Goal: Information Seeking & Learning: Find specific page/section

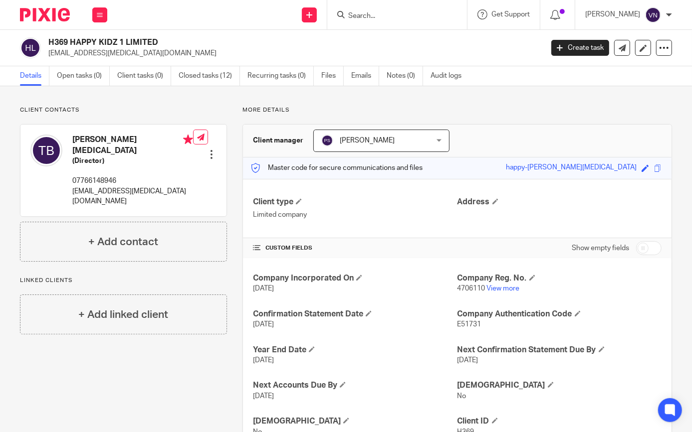
click at [437, 12] on input "Search" at bounding box center [392, 16] width 90 height 9
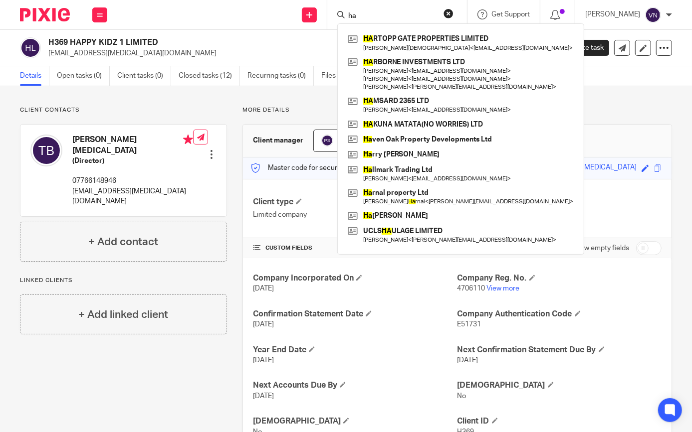
type input "h"
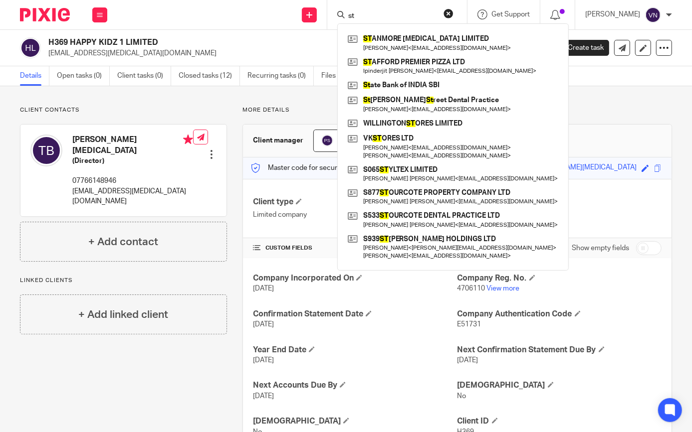
type input "s"
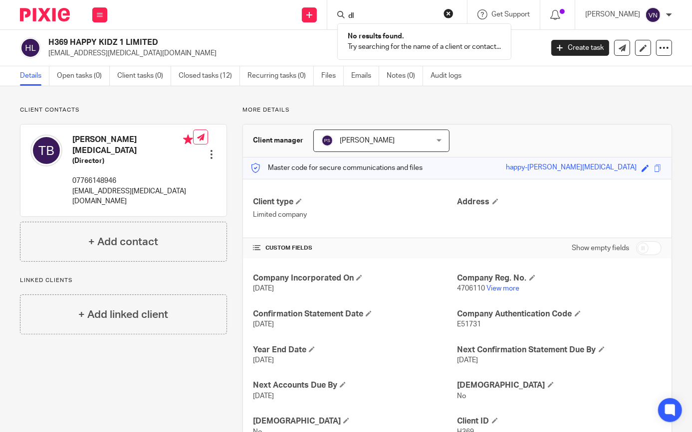
type input "d"
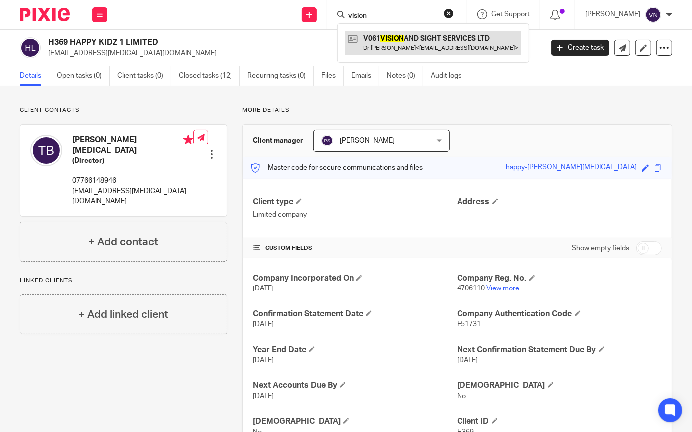
type input "vision"
click at [502, 50] on link at bounding box center [433, 42] width 176 height 23
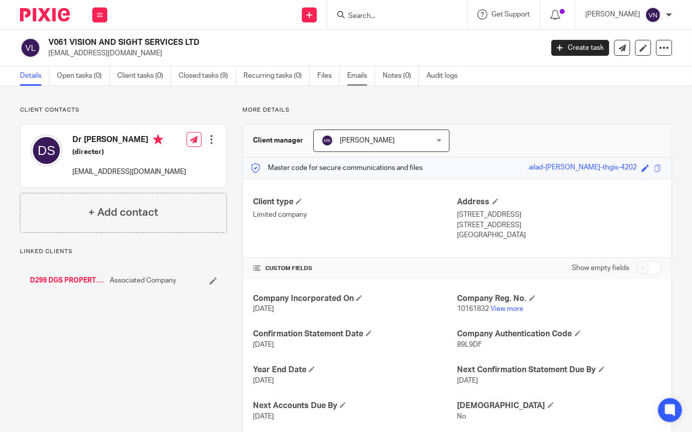
click at [350, 78] on link "Emails" at bounding box center [361, 75] width 28 height 19
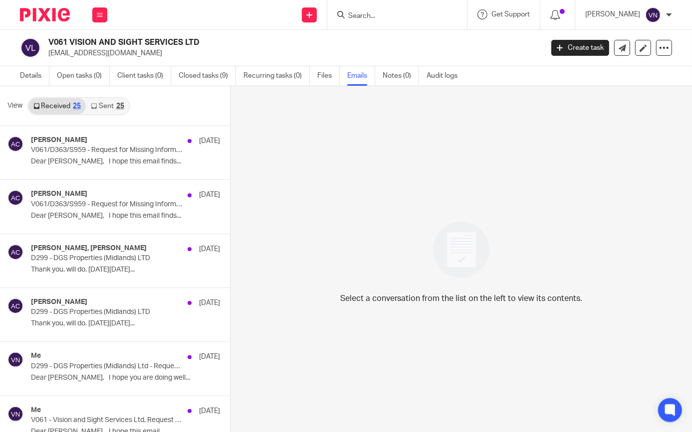
click at [71, 106] on link "Received 25" at bounding box center [56, 106] width 57 height 16
click at [63, 108] on link "Received 25" at bounding box center [56, 106] width 57 height 16
click at [75, 105] on div "25" at bounding box center [77, 106] width 8 height 7
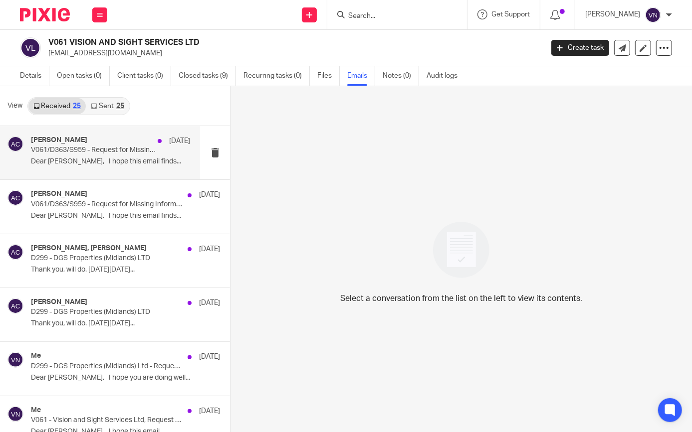
click at [60, 170] on div "Aman Chawla 8 Jul V061/D363/S959 - Request for Missing Information Dear Dalia, …" at bounding box center [100, 152] width 200 height 53
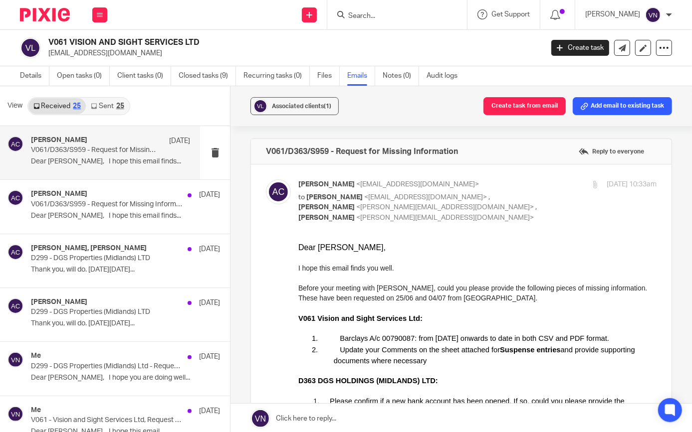
click at [670, 14] on div at bounding box center [669, 15] width 6 height 6
click at [644, 53] on span "Email integration" at bounding box center [640, 54] width 52 height 7
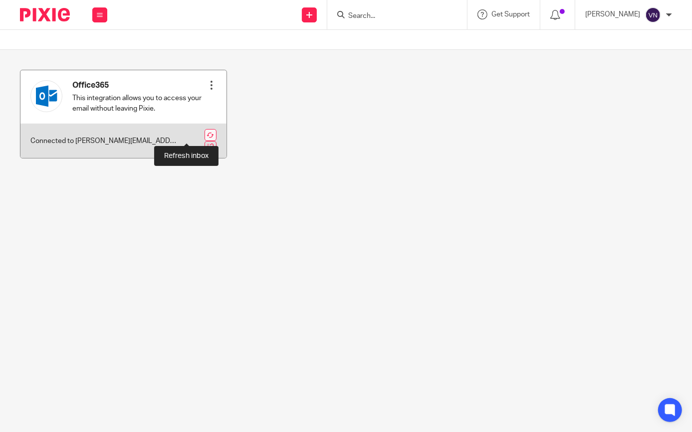
click at [204, 135] on link at bounding box center [210, 135] width 12 height 12
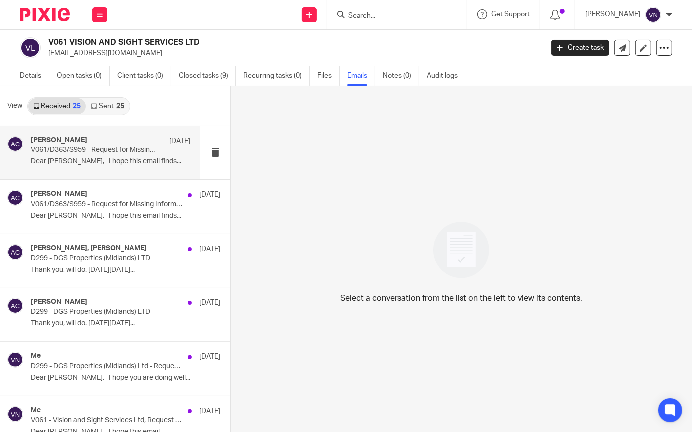
click at [115, 158] on p "Dear [PERSON_NAME], I hope this email finds..." at bounding box center [110, 162] width 159 height 8
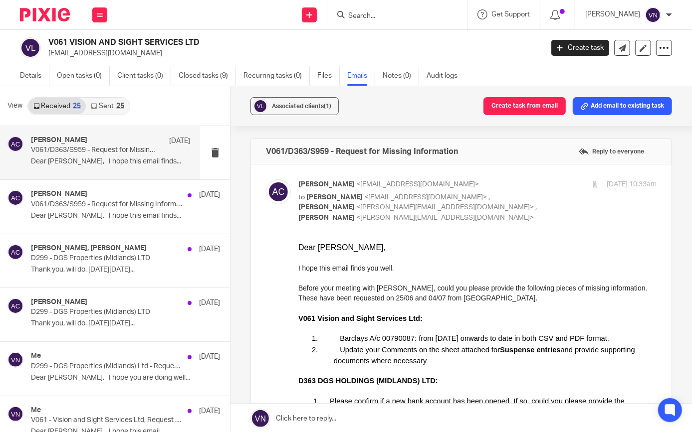
click at [547, 250] on p "Dear Dalia," at bounding box center [477, 248] width 358 height 10
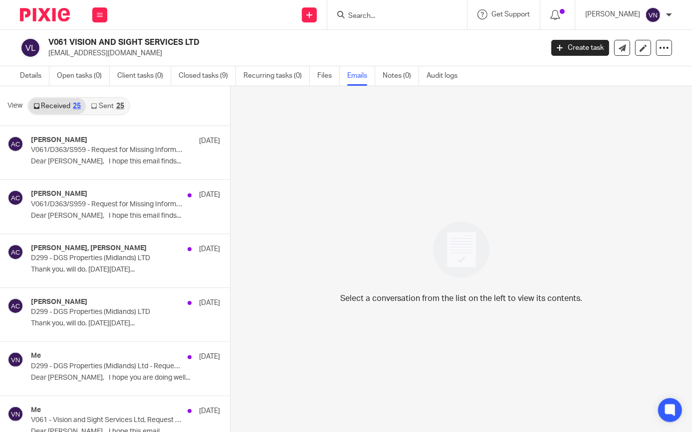
click at [398, 21] on div at bounding box center [397, 14] width 140 height 29
click at [401, 20] on input "Search" at bounding box center [392, 16] width 90 height 9
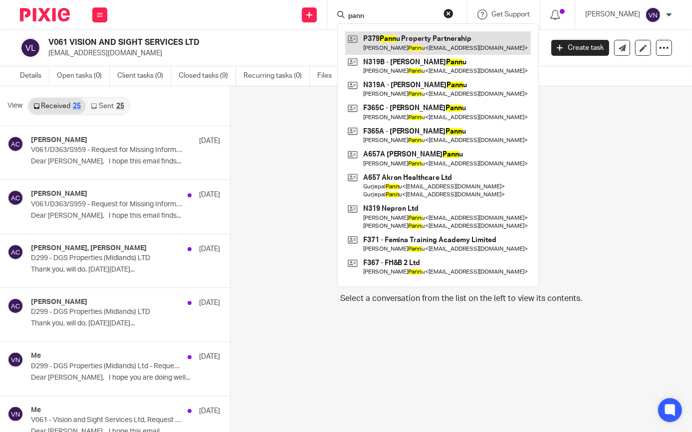
type input "pann"
click at [400, 43] on link at bounding box center [438, 42] width 186 height 23
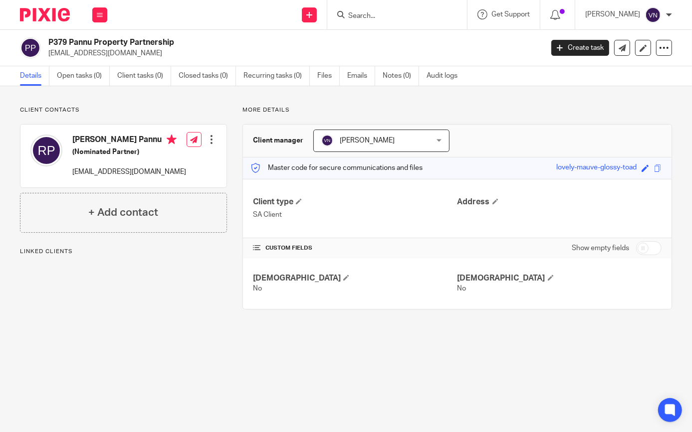
click at [405, 15] on input "Search" at bounding box center [392, 16] width 90 height 9
